Goal: Information Seeking & Learning: Find specific fact

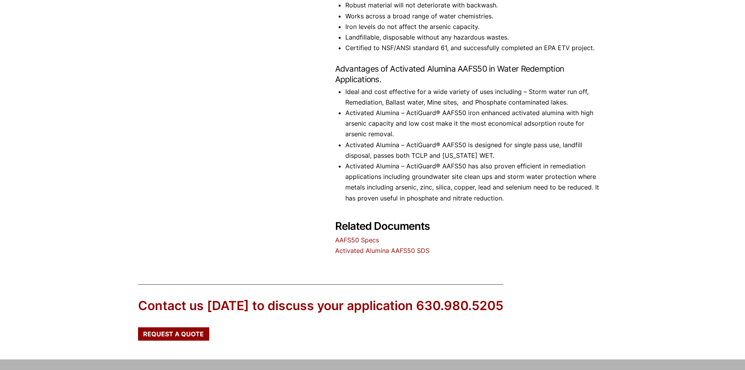
scroll to position [431, 0]
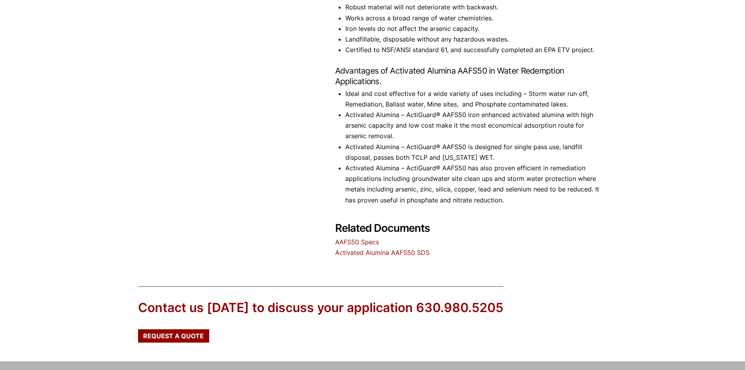
click at [344, 238] on link "AAFS50 Specs" at bounding box center [357, 242] width 44 height 8
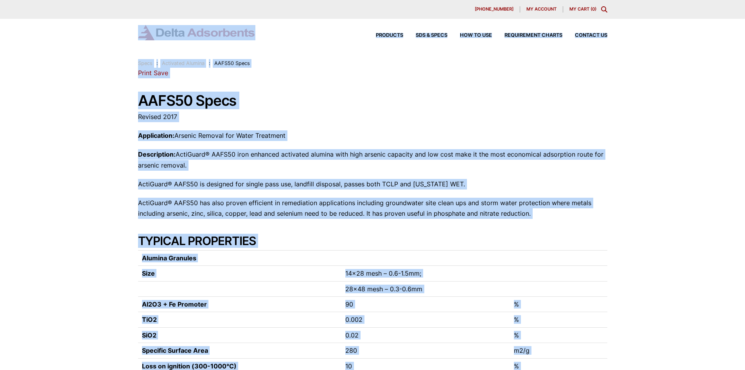
drag, startPoint x: 314, startPoint y: 265, endPoint x: 148, endPoint y: 52, distance: 270.4
click at [128, 57] on div "Our website has detected that you are using an outdated browser that will preve…" at bounding box center [372, 320] width 745 height 641
drag, startPoint x: 171, startPoint y: 34, endPoint x: 159, endPoint y: 210, distance: 176.8
click at [93, 59] on div "Products SDS & SPECS How to Use Requirement Charts Contact Us" at bounding box center [372, 39] width 745 height 40
